Goal: Obtain resource: Download file/media

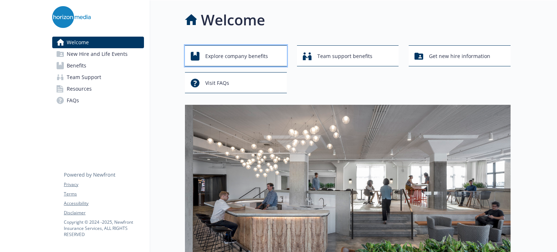
click at [249, 55] on span "Explore company benefits" at bounding box center [236, 56] width 63 height 14
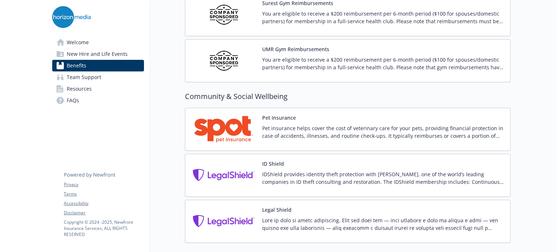
scroll to position [1890, 0]
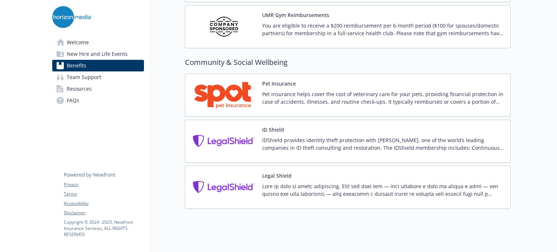
click at [108, 53] on span "New Hire and Life Events" at bounding box center [97, 54] width 61 height 12
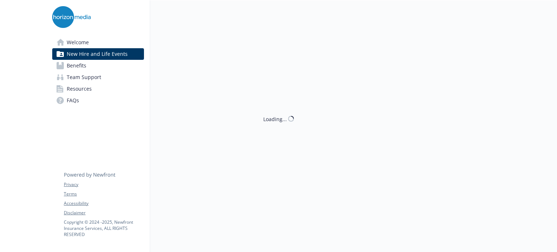
scroll to position [506, 0]
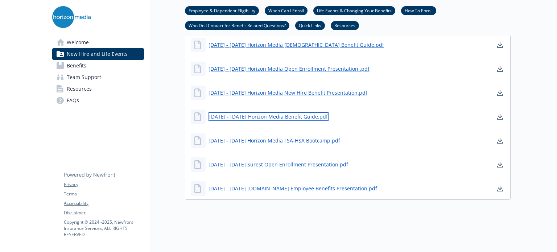
click at [263, 114] on link "[DATE] - [DATE] Horizon Media Benefit Guide.pdf" at bounding box center [269, 116] width 120 height 9
